Goal: Task Accomplishment & Management: Manage account settings

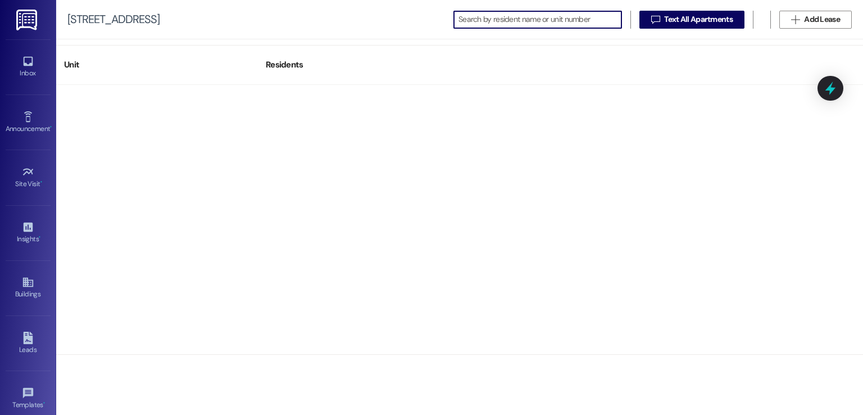
scroll to position [1629, 0]
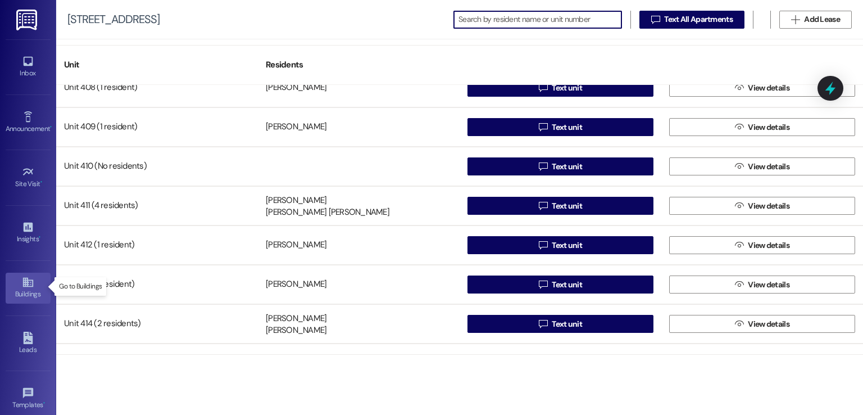
click at [26, 285] on icon at bounding box center [28, 282] width 12 height 12
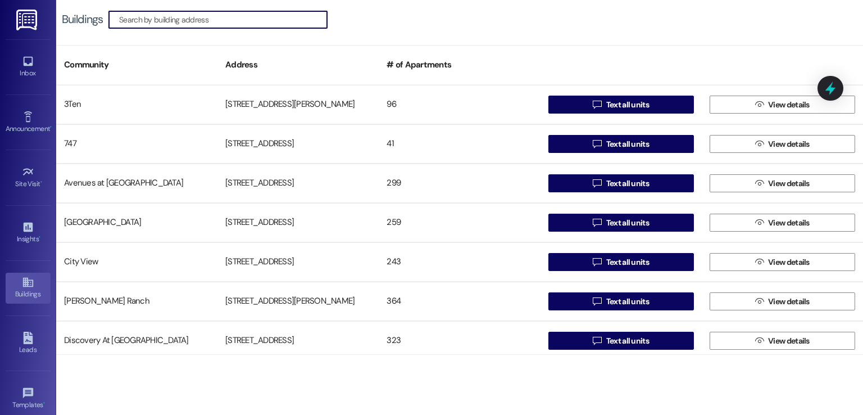
click at [254, 19] on input at bounding box center [223, 20] width 208 height 16
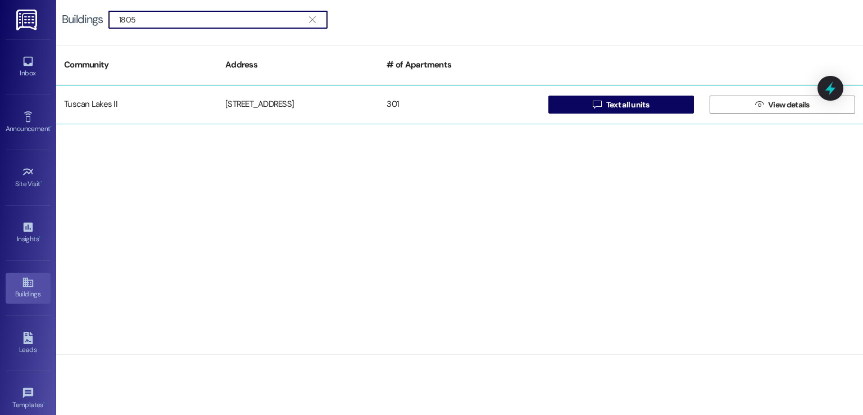
type input "1805"
click at [298, 101] on div "[STREET_ADDRESS]" at bounding box center [297, 104] width 161 height 22
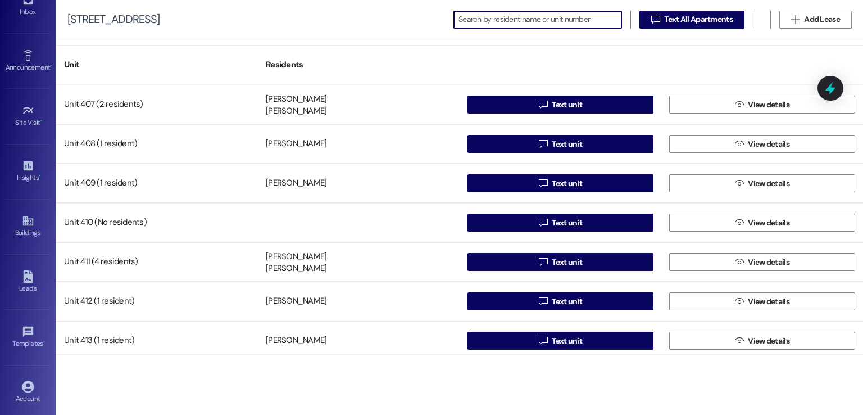
scroll to position [119, 0]
click at [18, 327] on link "Account" at bounding box center [28, 335] width 45 height 30
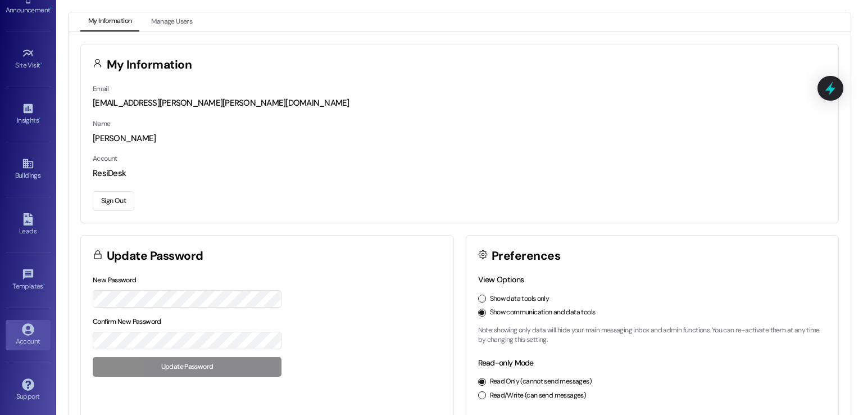
click at [102, 195] on button "Sign Out" at bounding box center [114, 201] width 42 height 20
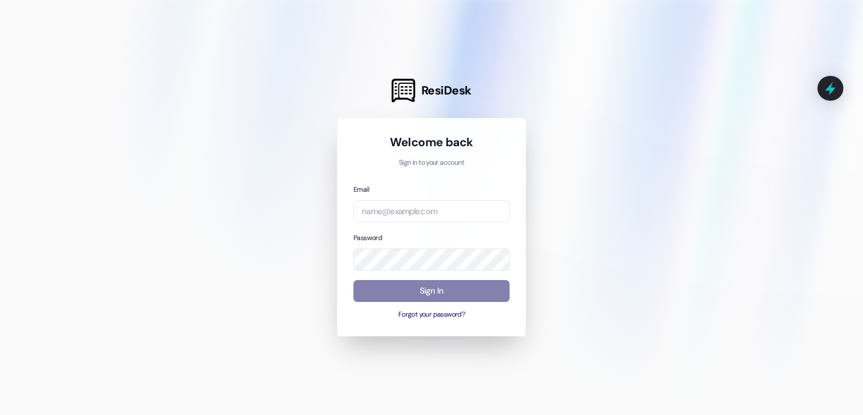
type input "[EMAIL_ADDRESS][DOMAIN_NAME]"
